Goal: Task Accomplishment & Management: Complete application form

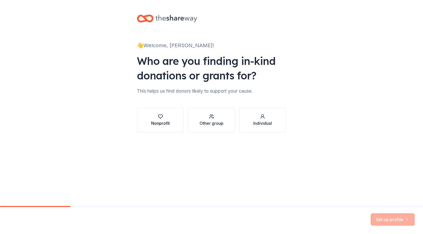
click at [150, 117] on button "Nonprofit" at bounding box center [160, 120] width 47 height 25
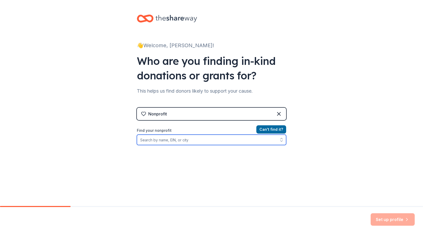
click at [183, 140] on input "Find your nonprofit" at bounding box center [211, 140] width 149 height 10
type input "CAPTRUST"
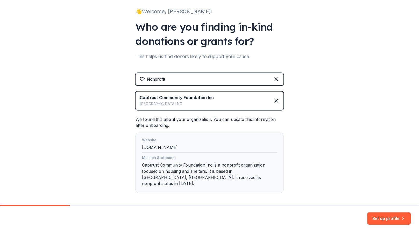
scroll to position [52, 0]
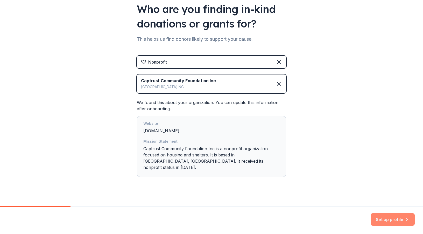
click at [383, 219] on button "Set up profile" at bounding box center [393, 219] width 44 height 12
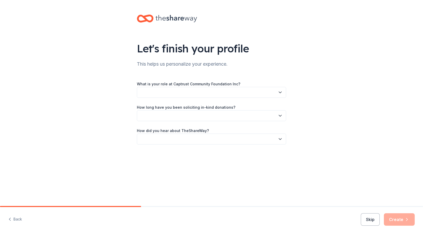
click at [283, 93] on button "button" at bounding box center [211, 92] width 149 height 11
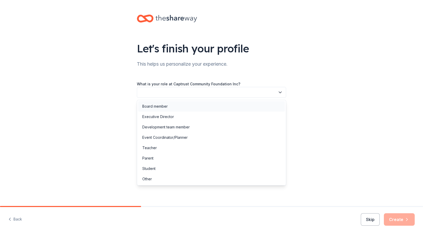
click at [239, 105] on div "Board member" at bounding box center [211, 106] width 147 height 10
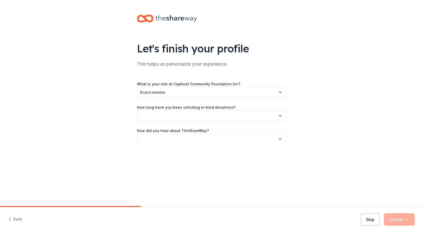
click at [276, 114] on button "button" at bounding box center [211, 115] width 149 height 11
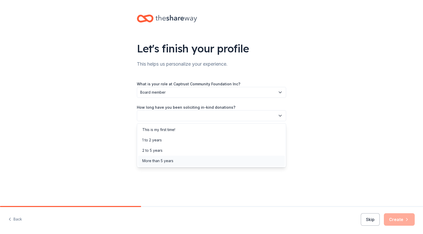
click at [253, 159] on div "More than 5 years" at bounding box center [211, 161] width 147 height 10
click at [283, 116] on button "More than 5 years" at bounding box center [211, 115] width 149 height 11
click at [262, 138] on div "1 to 2 years" at bounding box center [211, 140] width 147 height 10
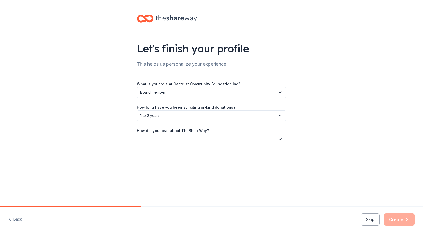
click at [332, 144] on div "Let's finish your profile This helps us personalize your experience. What is yo…" at bounding box center [211, 84] width 423 height 169
click at [280, 140] on icon "button" at bounding box center [280, 138] width 5 height 5
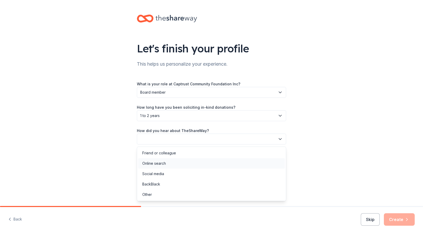
click at [242, 166] on div "Online search" at bounding box center [211, 163] width 147 height 10
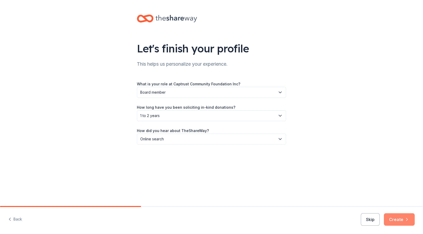
click at [394, 216] on button "Create" at bounding box center [399, 219] width 31 height 12
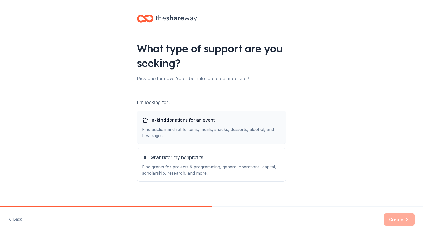
click at [227, 131] on div "Find auction and raffle items, meals, snacks, desserts, alcohol, and beverages." at bounding box center [211, 132] width 139 height 12
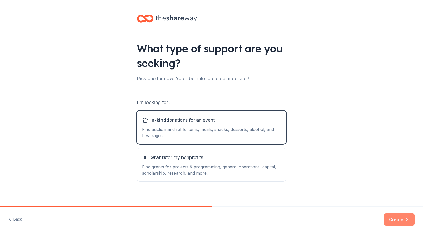
click at [402, 222] on button "Create" at bounding box center [399, 219] width 31 height 12
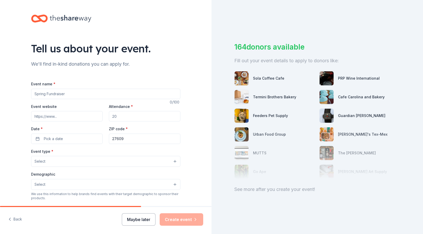
click at [145, 219] on button "Maybe later" at bounding box center [139, 219] width 34 height 12
click at [134, 220] on button "Maybe later" at bounding box center [139, 219] width 34 height 12
click at [139, 220] on button "Maybe later" at bounding box center [139, 219] width 34 height 12
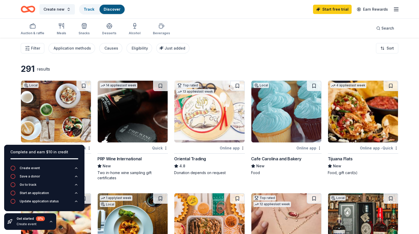
click at [50, 222] on icon "button" at bounding box center [51, 221] width 2 height 1
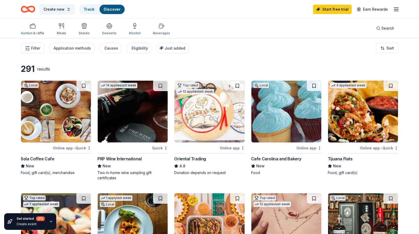
click at [127, 122] on img at bounding box center [133, 112] width 70 height 62
click at [293, 133] on img at bounding box center [287, 112] width 70 height 62
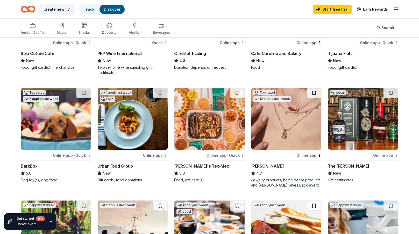
scroll to position [130, 0]
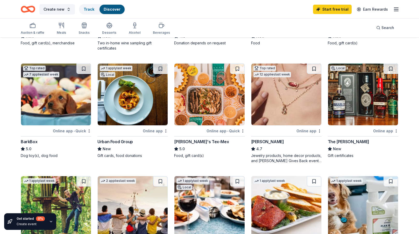
click at [57, 94] on img at bounding box center [56, 95] width 70 height 62
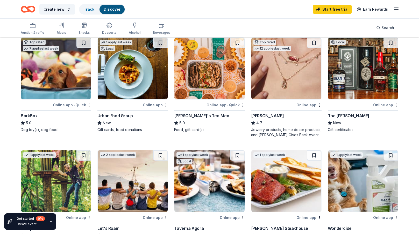
click at [332, 115] on div "The Crunkleton" at bounding box center [348, 116] width 41 height 6
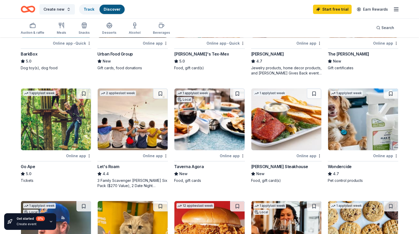
scroll to position [233, 0]
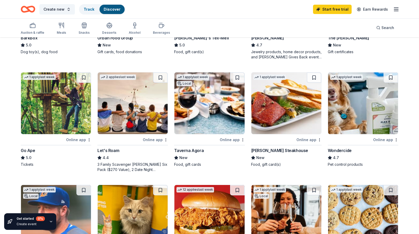
click at [30, 151] on div "Go Ape" at bounding box center [28, 150] width 15 height 6
click at [212, 108] on img at bounding box center [209, 103] width 70 height 62
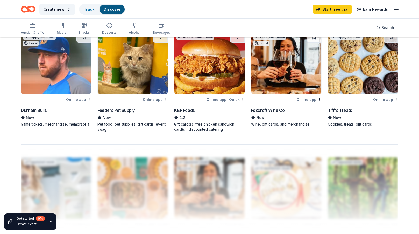
scroll to position [363, 0]
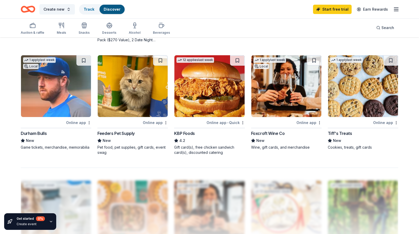
click at [397, 10] on icon "button" at bounding box center [396, 9] width 6 height 6
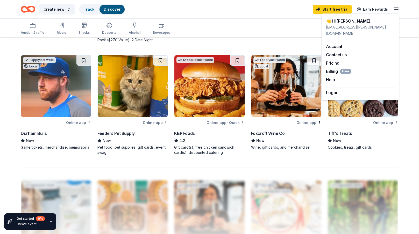
click at [414, 41] on div "291 results Local Online app • Quick Sola Coffee Cafe New Food, gift card(s), m…" at bounding box center [209, 25] width 419 height 701
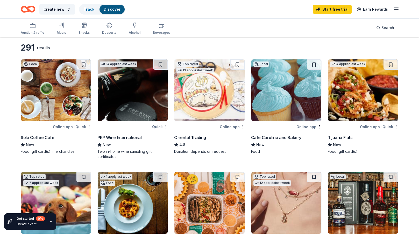
scroll to position [0, 0]
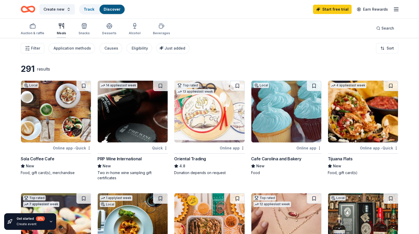
click at [61, 25] on icon "button" at bounding box center [60, 24] width 2 height 2
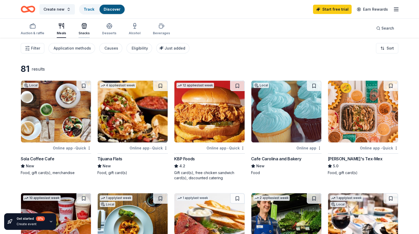
click at [85, 28] on icon "button" at bounding box center [85, 27] width 0 height 4
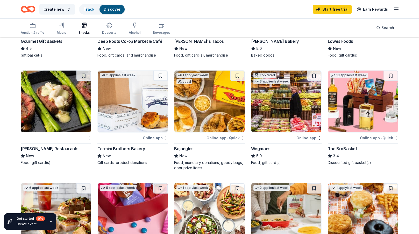
scroll to position [233, 0]
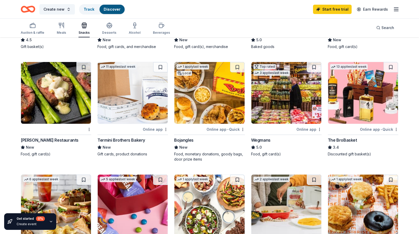
click at [346, 140] on div "The BroBasket" at bounding box center [342, 140] width 29 height 6
click at [341, 111] on img at bounding box center [363, 93] width 70 height 62
click at [367, 99] on img at bounding box center [363, 93] width 70 height 62
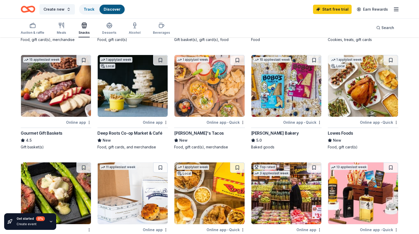
scroll to position [130, 0]
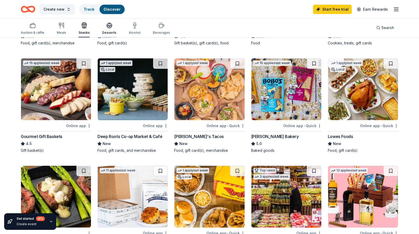
click at [107, 26] on icon "button" at bounding box center [109, 25] width 6 height 6
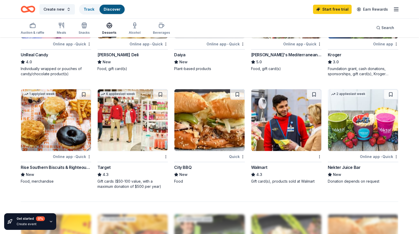
scroll to position [259, 0]
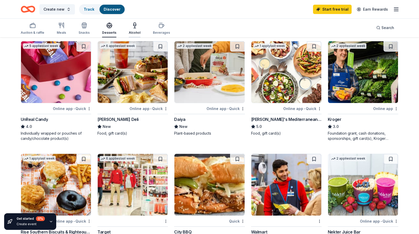
click at [134, 26] on icon "button" at bounding box center [135, 25] width 6 height 6
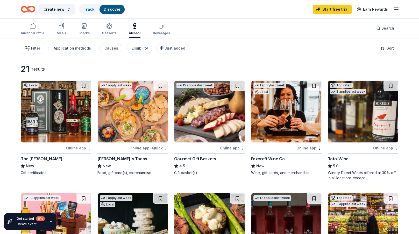
click at [378, 116] on img at bounding box center [363, 112] width 70 height 62
click at [343, 159] on div "Total Wine" at bounding box center [338, 159] width 21 height 6
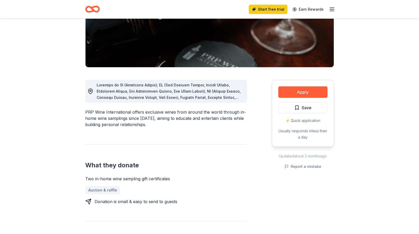
scroll to position [78, 0]
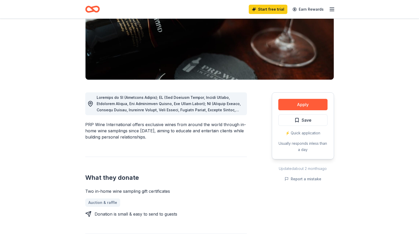
click at [226, 109] on span at bounding box center [170, 169] width 146 height 148
click at [181, 107] on div at bounding box center [170, 103] width 146 height 19
click at [173, 109] on span at bounding box center [170, 169] width 146 height 148
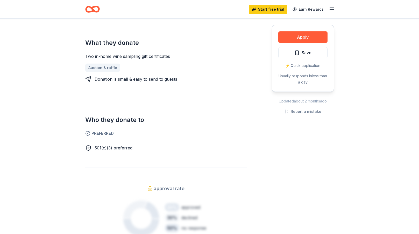
scroll to position [233, 0]
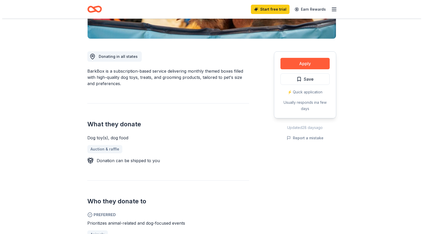
scroll to position [130, 0]
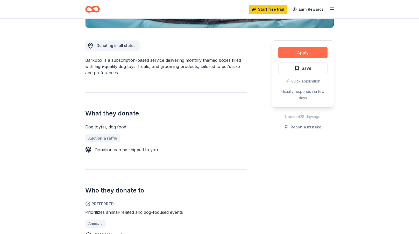
click at [313, 53] on button "Apply" at bounding box center [302, 52] width 49 height 11
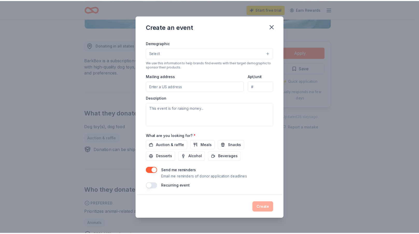
scroll to position [88, 0]
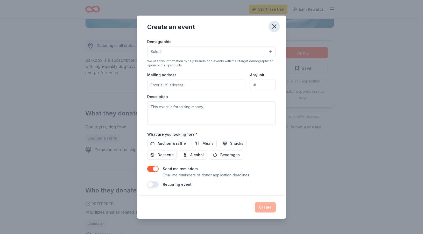
click at [276, 25] on icon "button" at bounding box center [275, 27] width 4 height 4
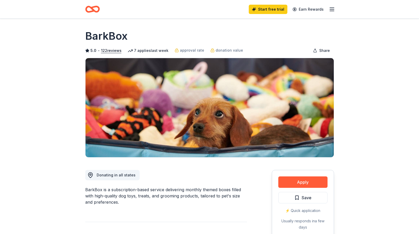
scroll to position [0, 0]
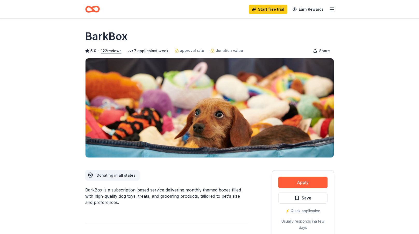
drag, startPoint x: 128, startPoint y: 37, endPoint x: 87, endPoint y: 37, distance: 40.7
click at [87, 37] on div "BarkBox" at bounding box center [209, 36] width 249 height 15
drag, startPoint x: 87, startPoint y: 37, endPoint x: 130, endPoint y: 37, distance: 43.0
click at [130, 37] on div "BarkBox" at bounding box center [209, 36] width 249 height 15
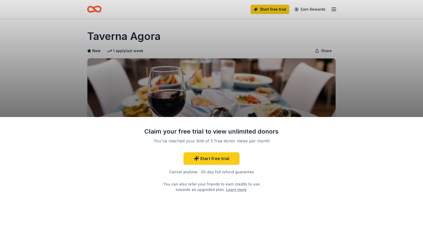
click at [160, 37] on div "Claim your free trial to view unlimited donors You've reached your limit of 5 f…" at bounding box center [211, 117] width 423 height 234
click at [185, 43] on div "Claim your free trial to view unlimited donors You've reached your limit of 5 f…" at bounding box center [211, 117] width 423 height 234
click at [326, 21] on div "Claim your free trial to view unlimited donors You've reached your limit of 5 f…" at bounding box center [211, 117] width 423 height 234
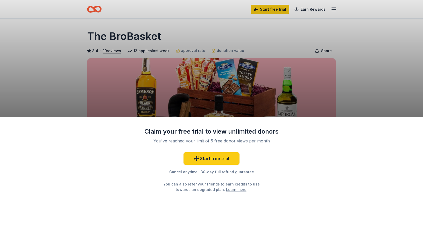
click at [349, 74] on div "Claim your free trial to view unlimited donors You've reached your limit of 5 f…" at bounding box center [211, 117] width 423 height 234
click at [158, 35] on div "Claim your free trial to view unlimited donors You've reached your limit of 5 f…" at bounding box center [211, 117] width 423 height 234
click at [159, 35] on div "Claim your free trial to view unlimited donors You've reached your limit of 5 f…" at bounding box center [211, 117] width 423 height 234
click at [346, 81] on div "Claim your free trial to view unlimited donors You've reached your limit of 5 f…" at bounding box center [211, 117] width 423 height 234
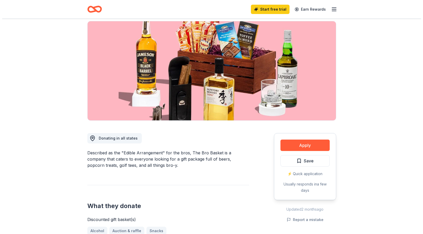
scroll to position [104, 0]
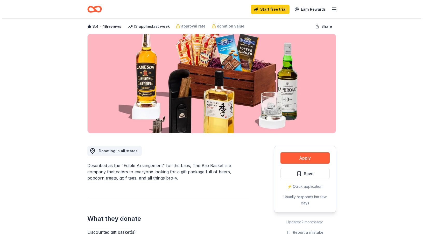
scroll to position [104, 0]
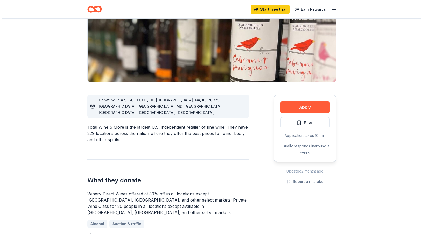
scroll to position [78, 0]
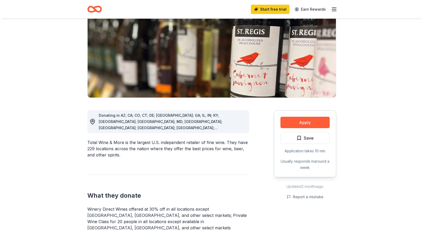
scroll to position [156, 0]
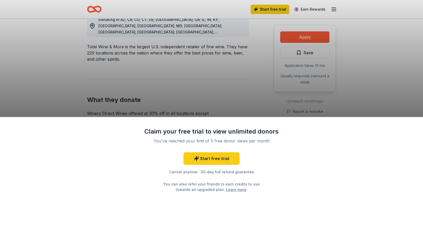
drag, startPoint x: 125, startPoint y: 59, endPoint x: 141, endPoint y: 59, distance: 15.3
click at [126, 59] on div "Claim your free trial to view unlimited donors You've reached your limit of 5 f…" at bounding box center [211, 117] width 423 height 234
